Goal: Check status: Check status

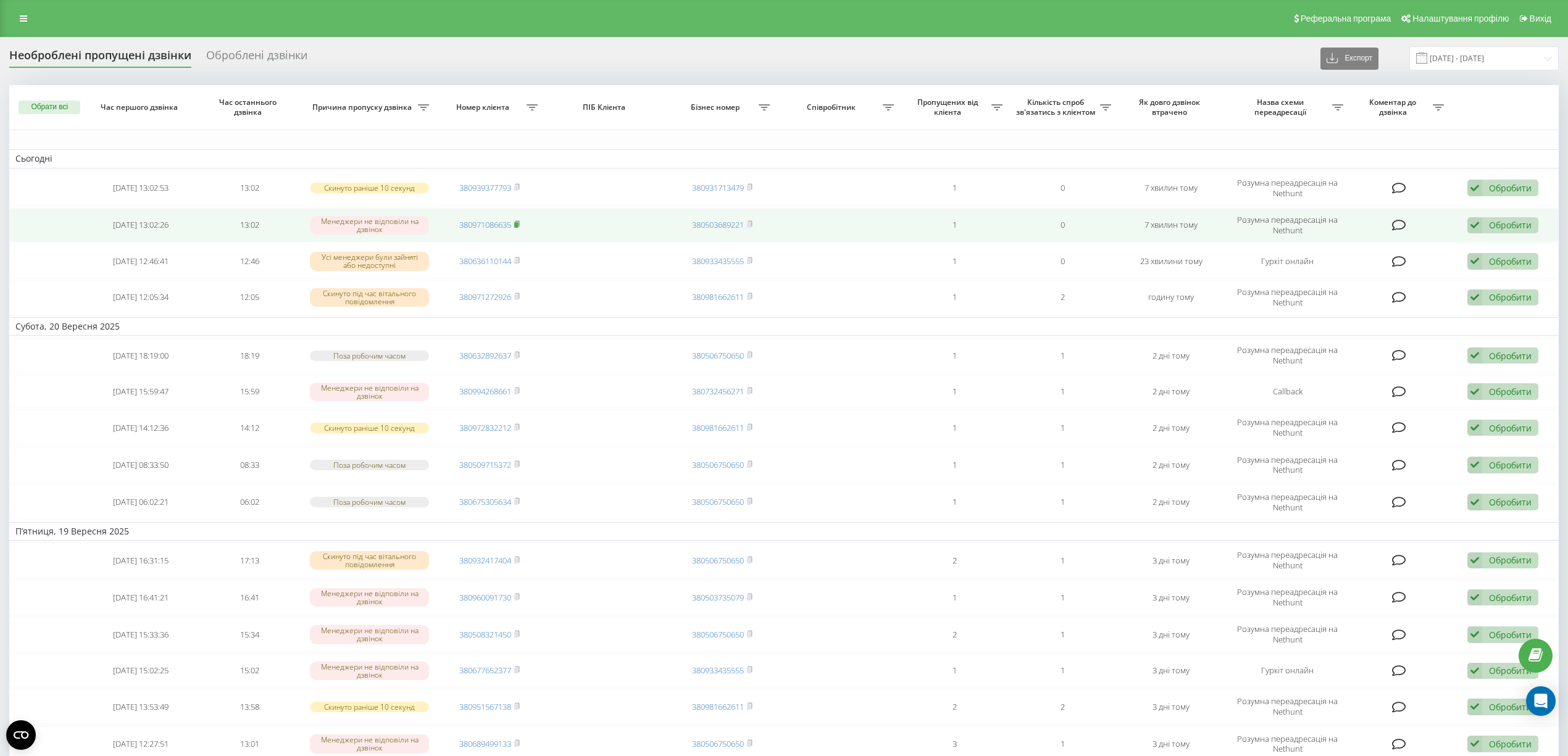
click at [519, 225] on icon at bounding box center [517, 223] width 6 height 7
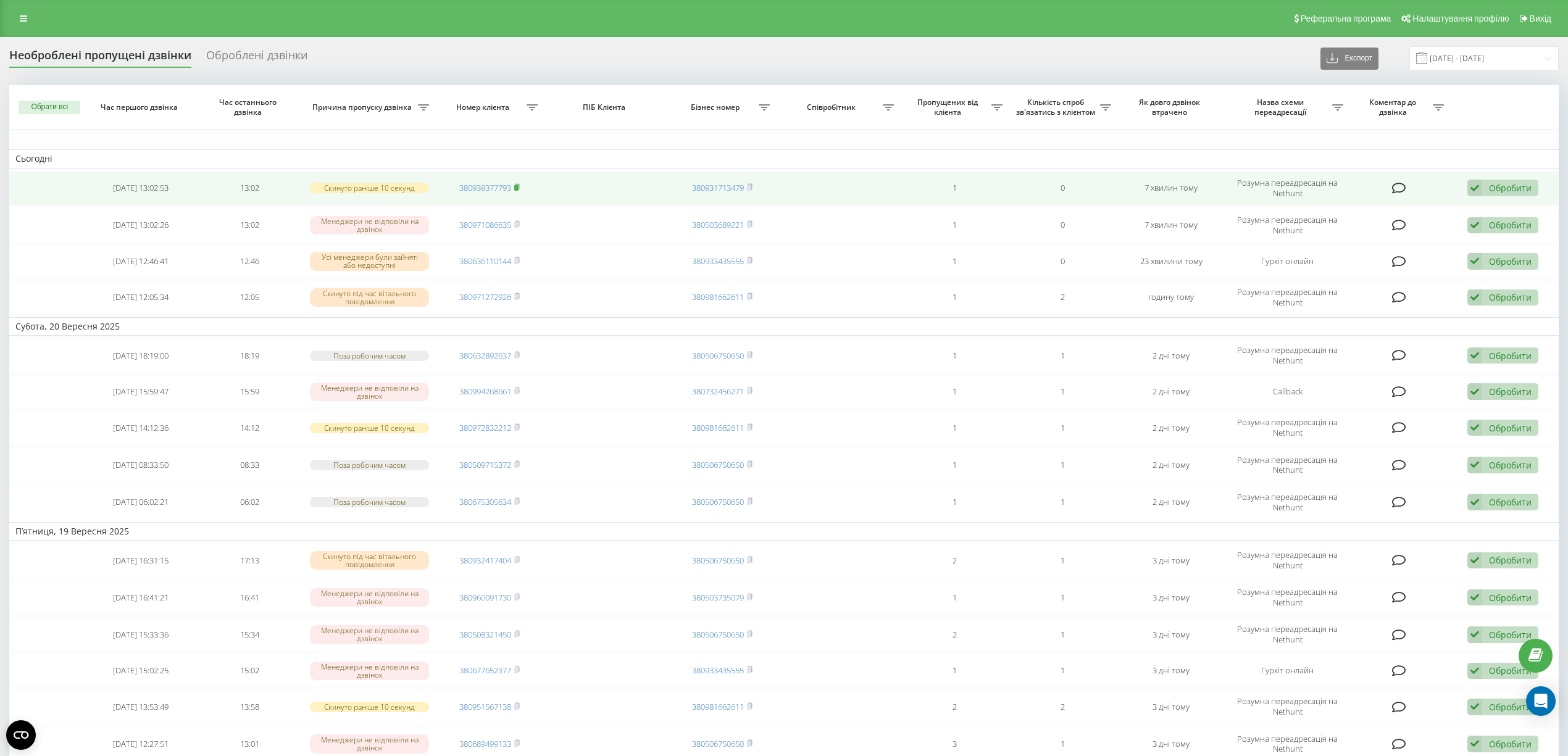
click at [519, 188] on icon at bounding box center [517, 186] width 6 height 7
click at [521, 188] on td "380939377793" at bounding box center [489, 188] width 108 height 35
click at [517, 185] on icon at bounding box center [517, 186] width 6 height 7
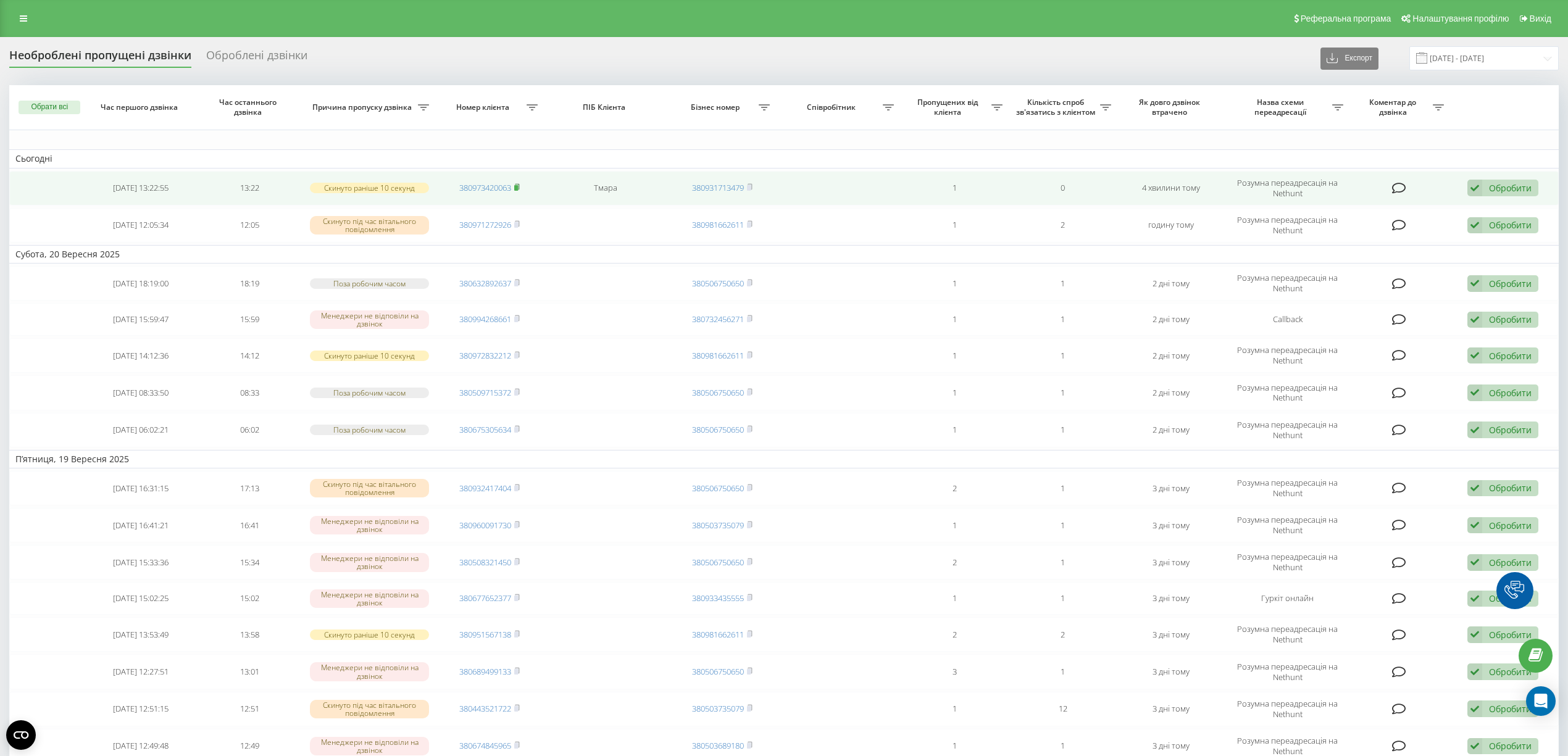
click at [519, 186] on icon at bounding box center [517, 186] width 6 height 7
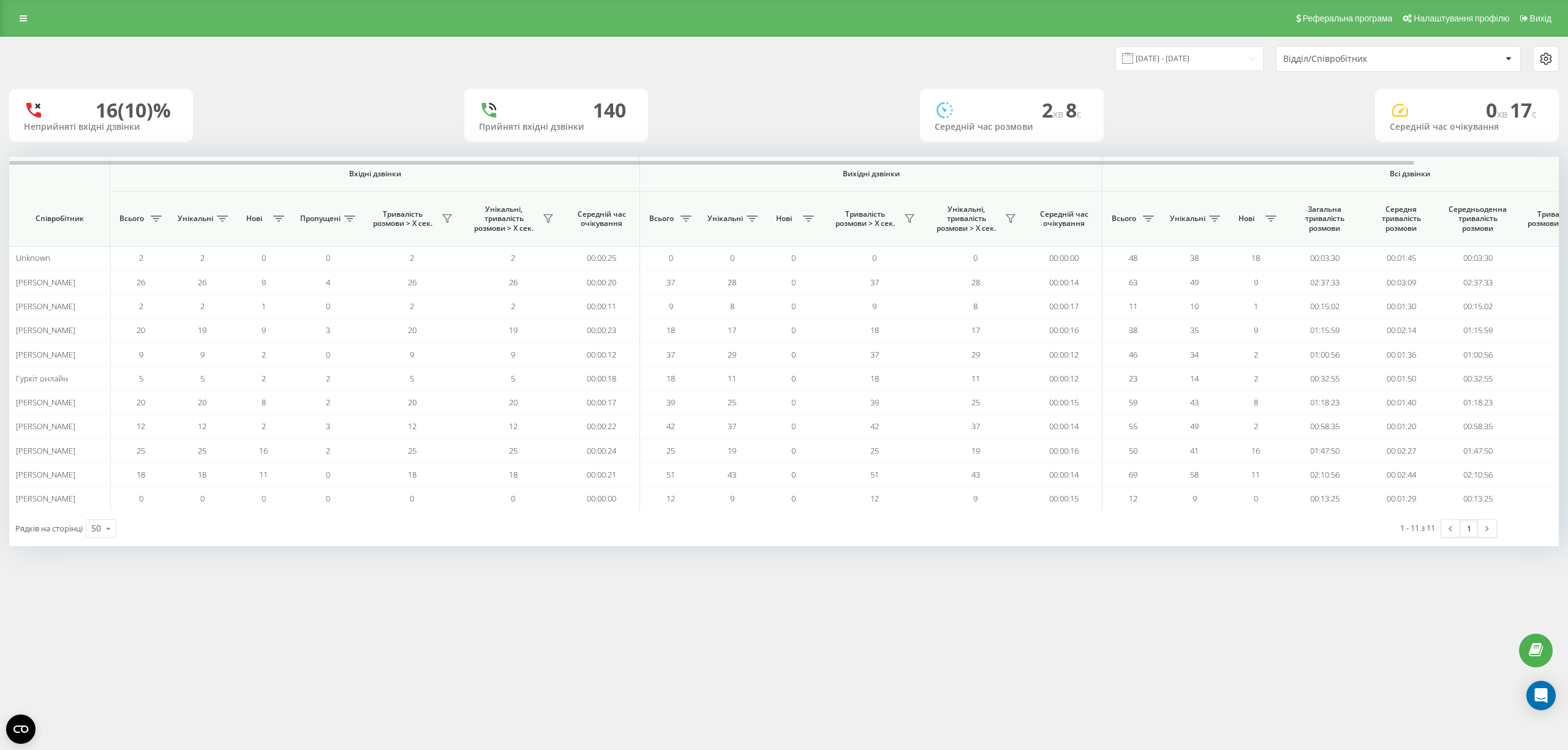
click at [1154, 72] on div "22.09.2025 - 22.09.2025 Відділ/Співробітник" at bounding box center [784, 58] width 1567 height 42
click at [1172, 61] on input "22.09.2025 - 22.09.2025" at bounding box center [1190, 58] width 148 height 24
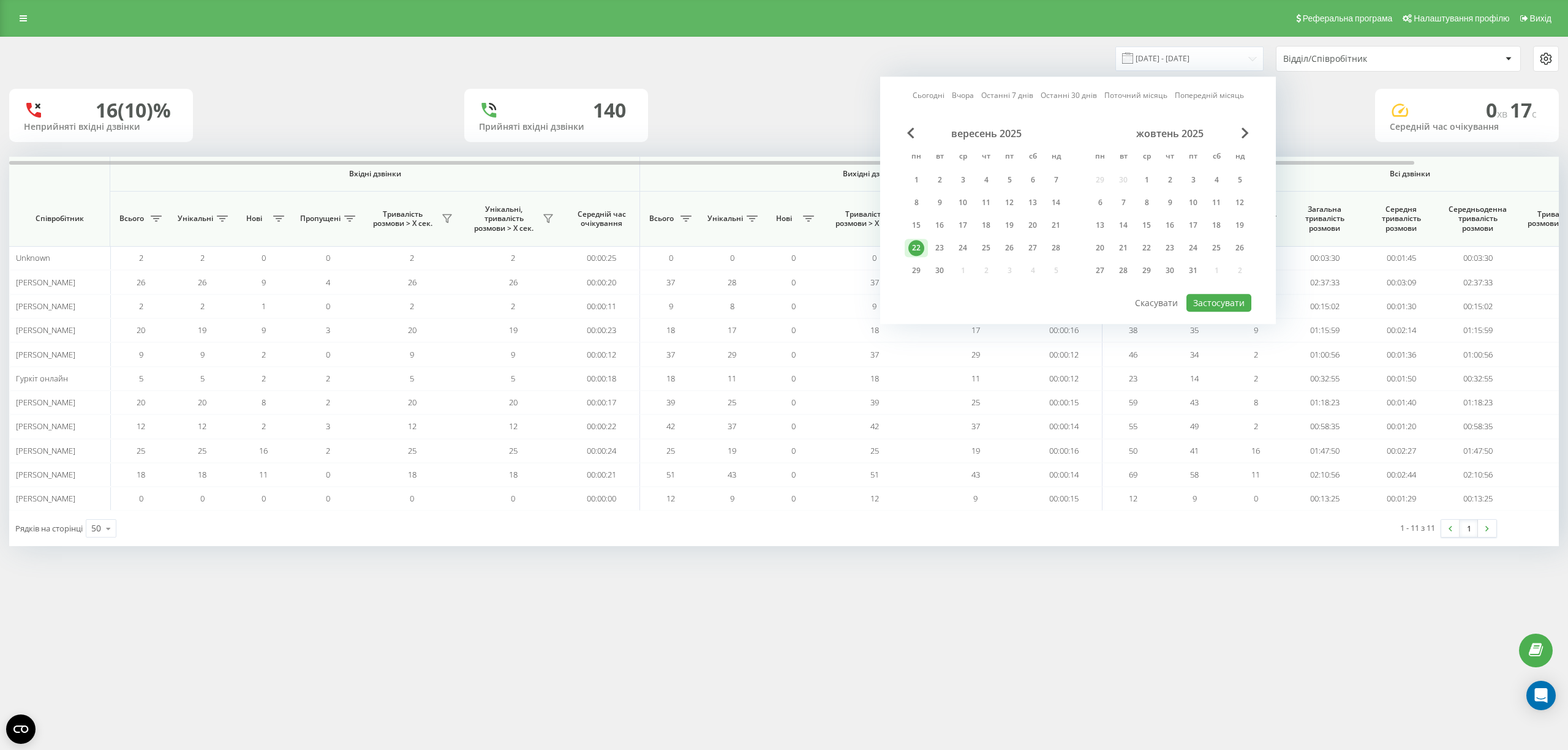
click at [939, 96] on link "Сьогодні" at bounding box center [928, 96] width 32 height 12
click at [1218, 304] on button "Застосувати" at bounding box center [1219, 303] width 65 height 18
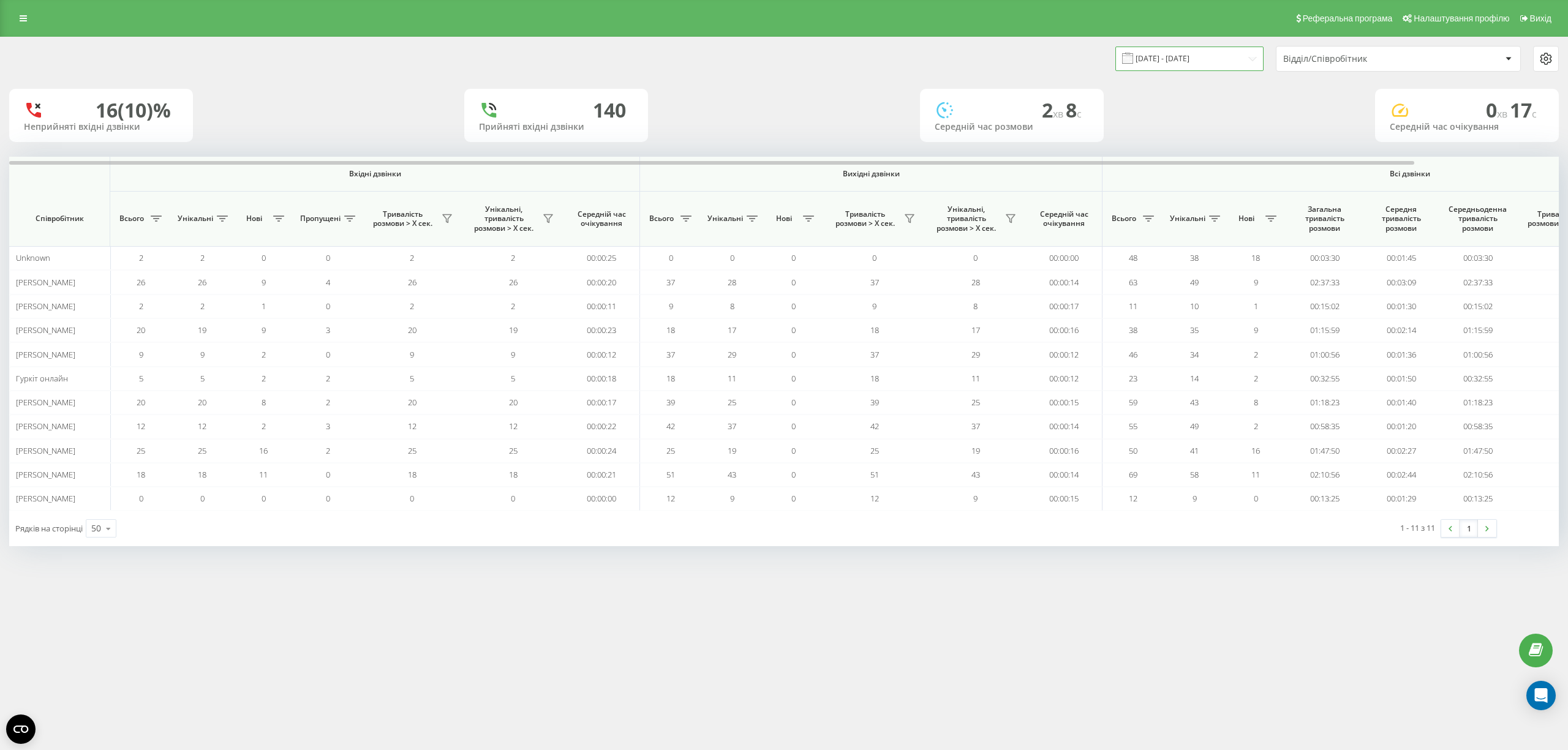
click at [1200, 65] on input "22.09.2025 - 22.09.2025" at bounding box center [1190, 58] width 148 height 24
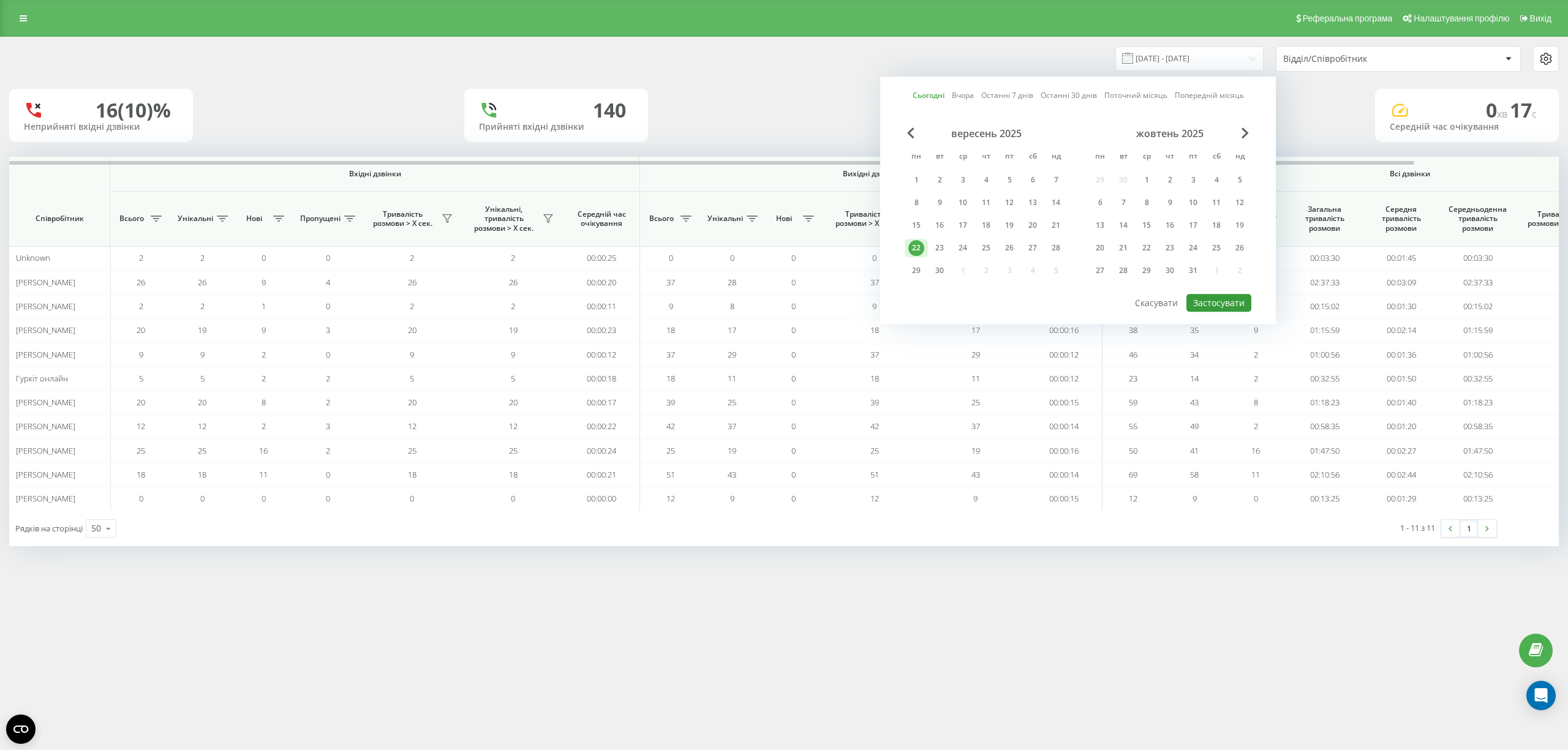
click at [1212, 299] on button "Застосувати" at bounding box center [1219, 303] width 65 height 18
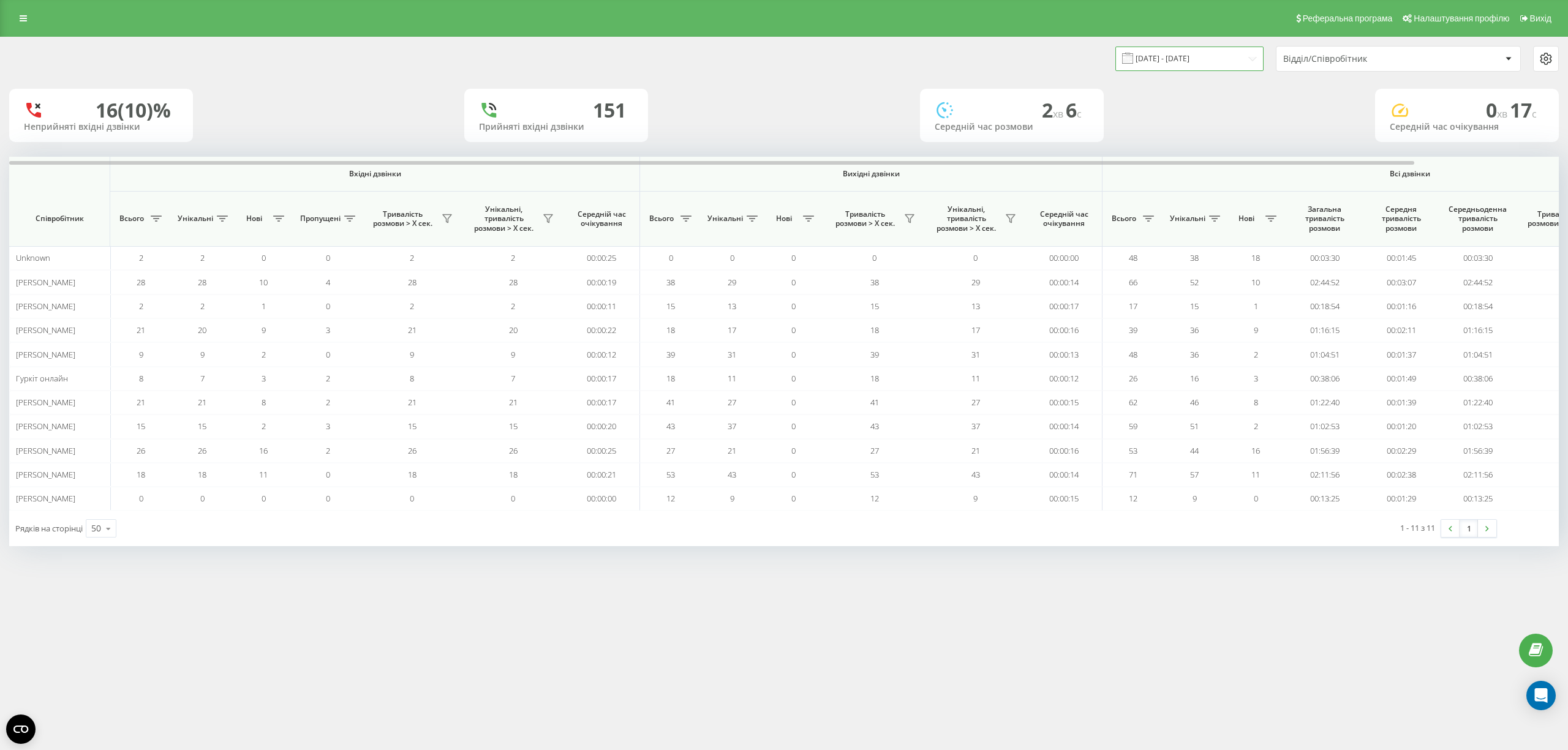
click at [1227, 55] on input "22.09.2025 - 22.09.2025" at bounding box center [1190, 58] width 148 height 24
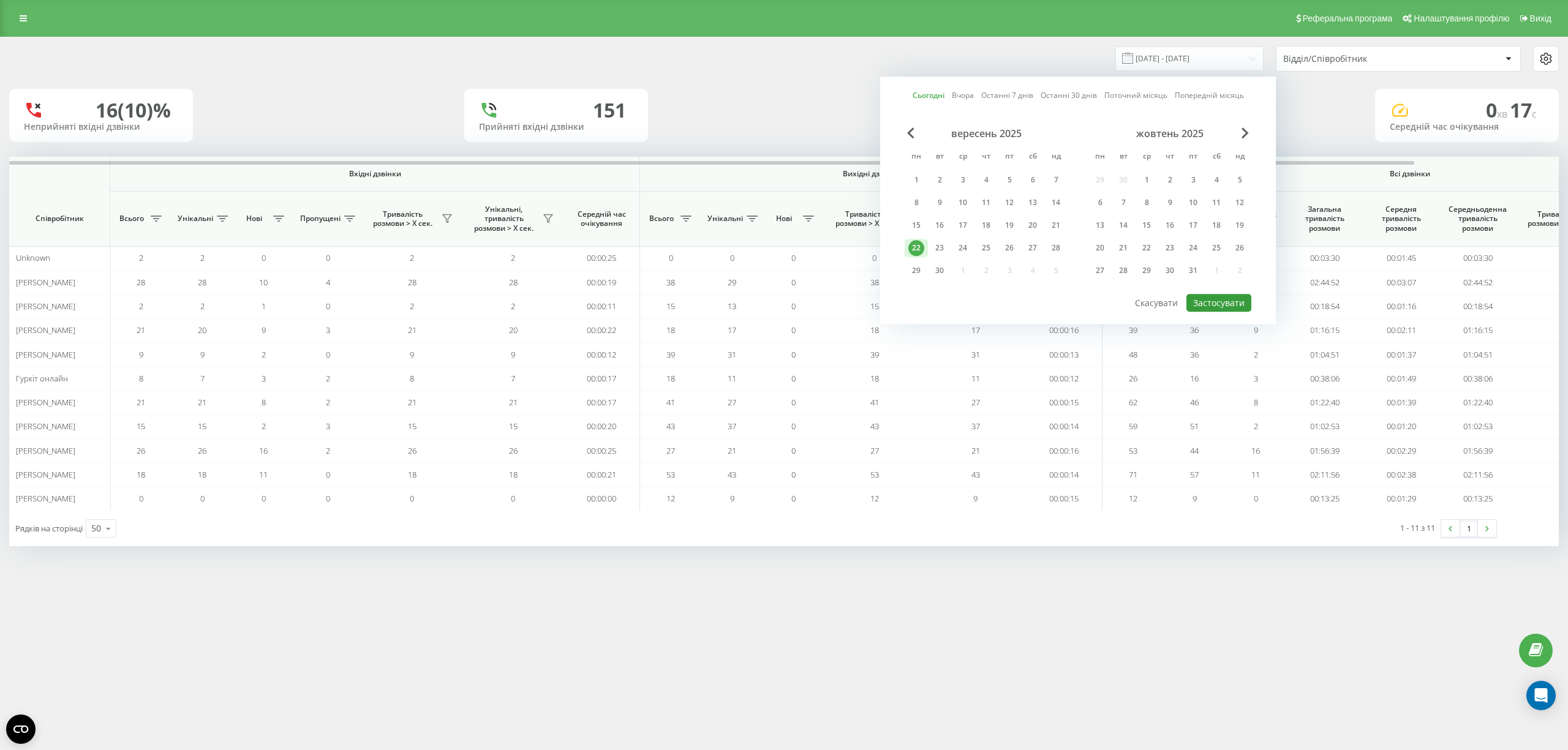
click at [1208, 298] on button "Застосувати" at bounding box center [1219, 303] width 65 height 18
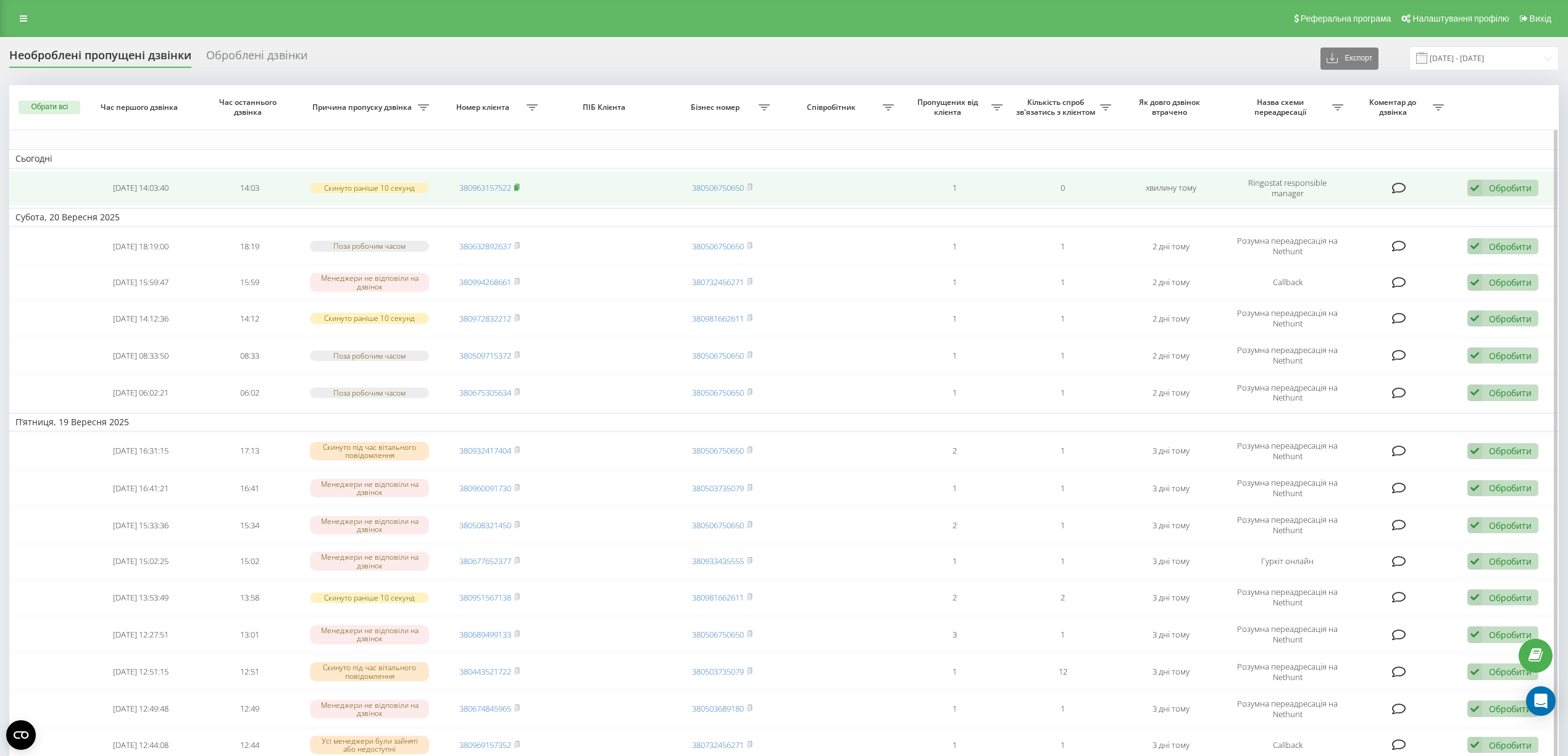
click at [519, 189] on icon at bounding box center [517, 186] width 6 height 7
